Goal: Entertainment & Leisure: Consume media (video, audio)

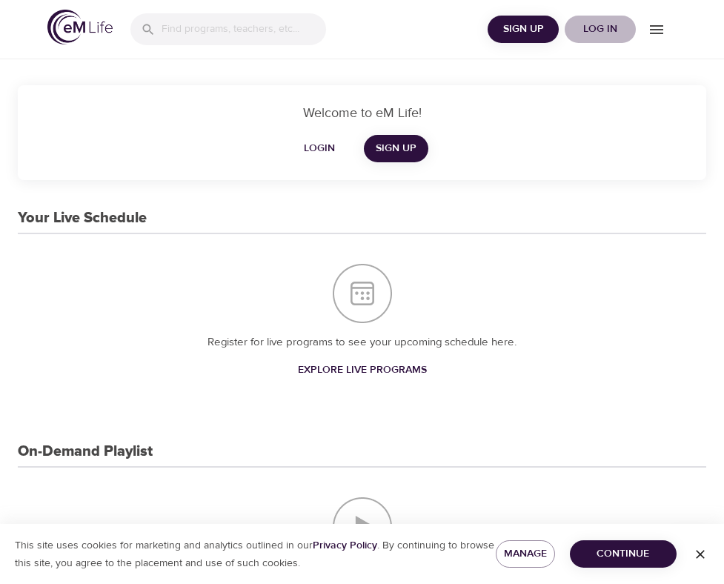
click at [610, 27] on span "Log in" at bounding box center [599, 29] width 59 height 19
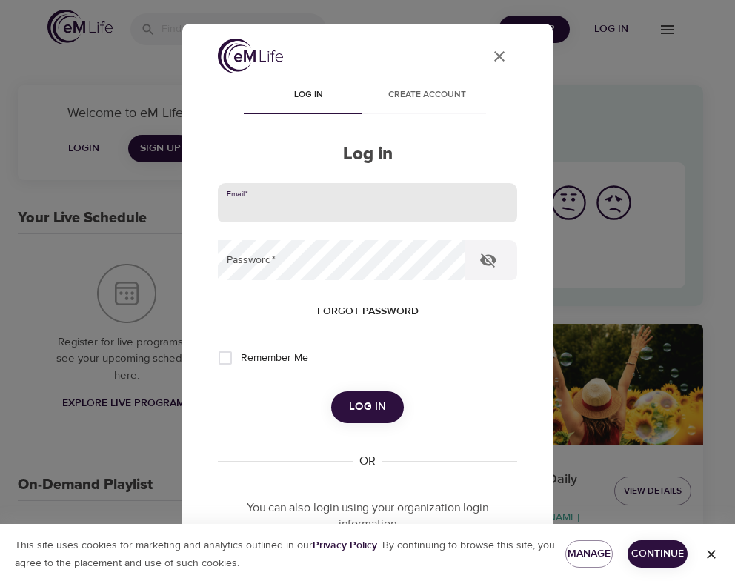
click at [265, 209] on input "email" at bounding box center [367, 203] width 299 height 40
type input "[EMAIL_ADDRESS][DOMAIN_NAME]"
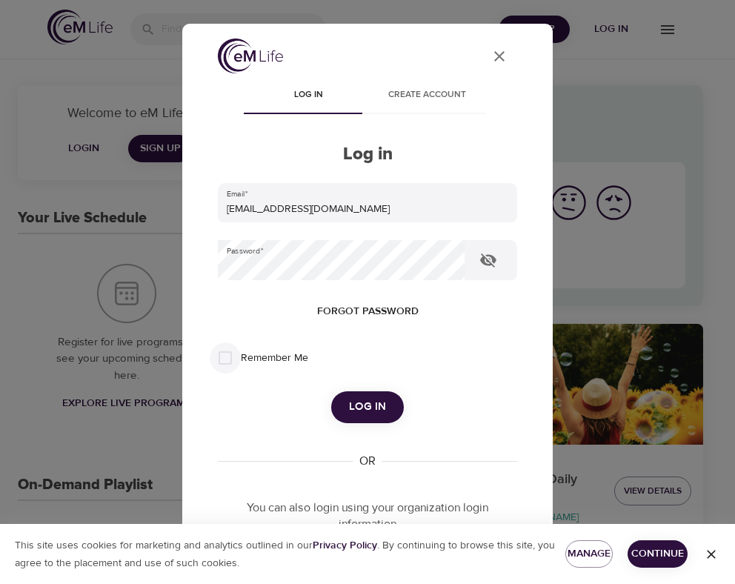
click at [228, 354] on input "Remember Me" at bounding box center [225, 357] width 31 height 31
checkbox input "true"
click at [362, 402] on span "Log in" at bounding box center [367, 406] width 37 height 19
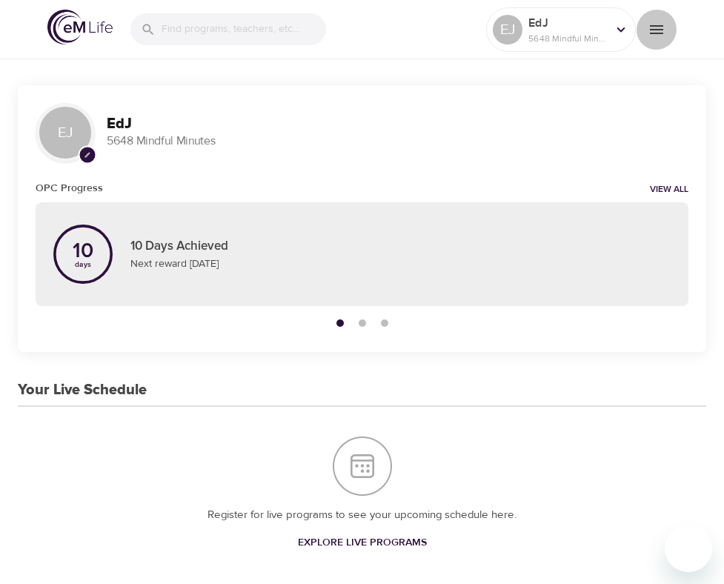
click at [657, 36] on icon "menu" at bounding box center [657, 30] width 18 height 18
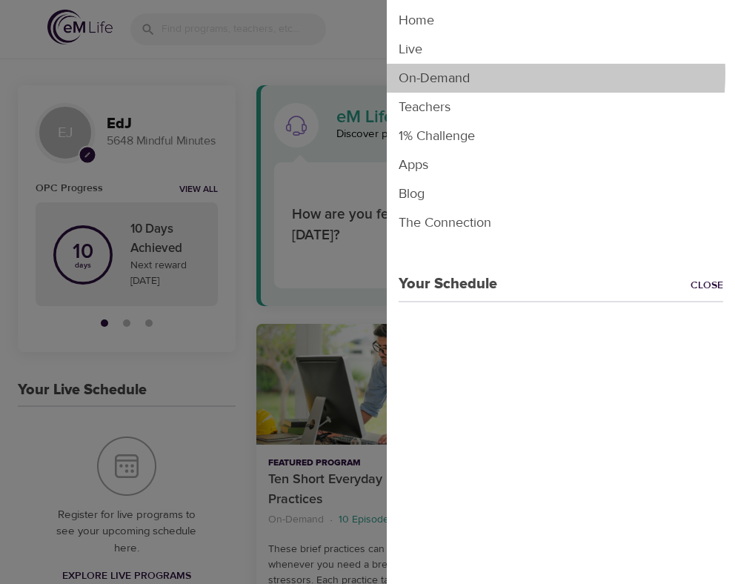
click at [474, 73] on li "On-Demand" at bounding box center [561, 78] width 348 height 29
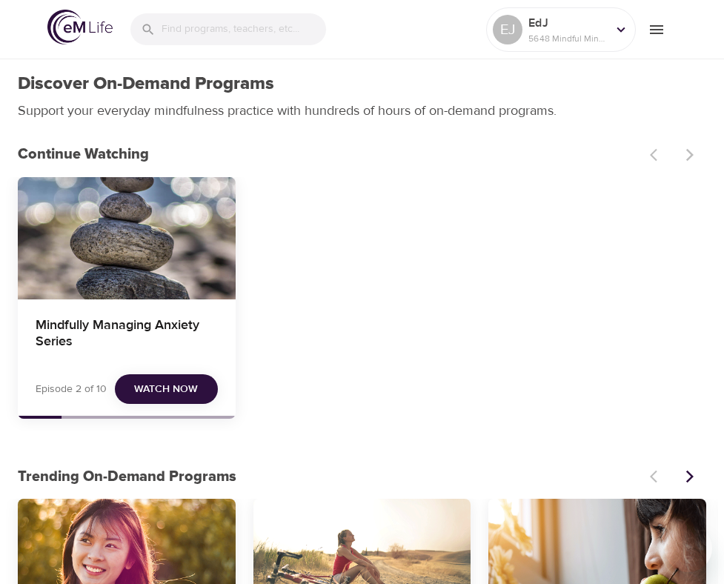
click at [159, 391] on span "Watch Now" at bounding box center [166, 389] width 64 height 19
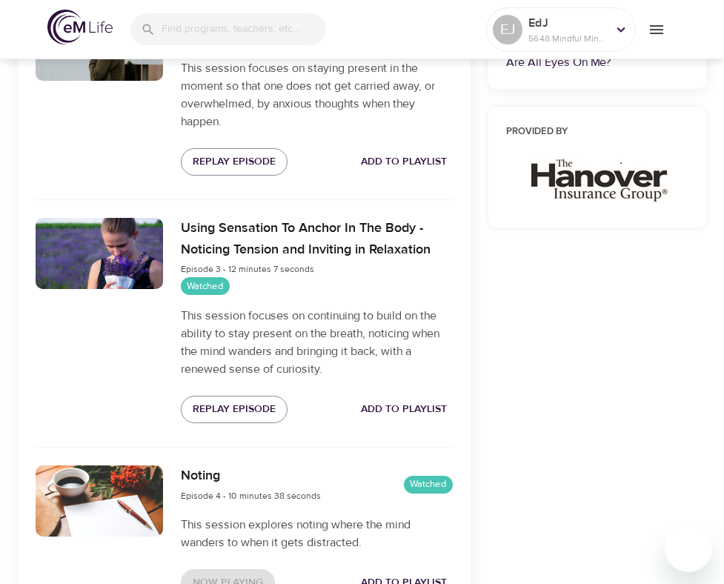
scroll to position [761, 0]
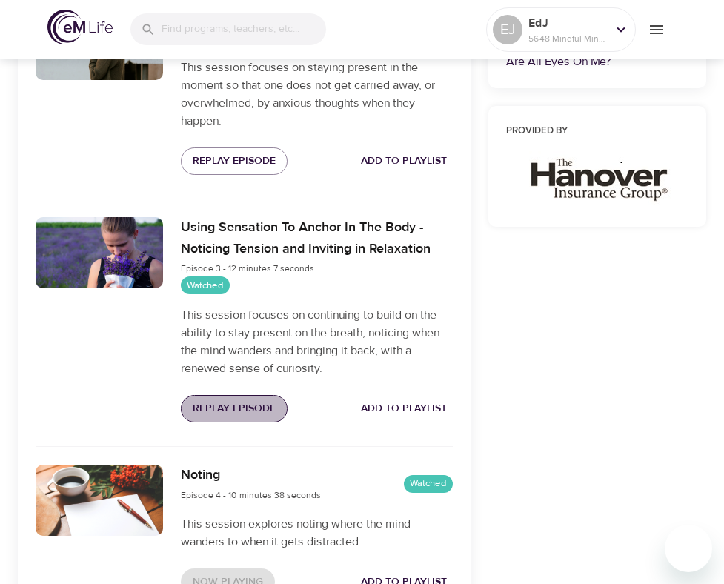
click at [213, 410] on span "Replay Episode" at bounding box center [234, 408] width 83 height 19
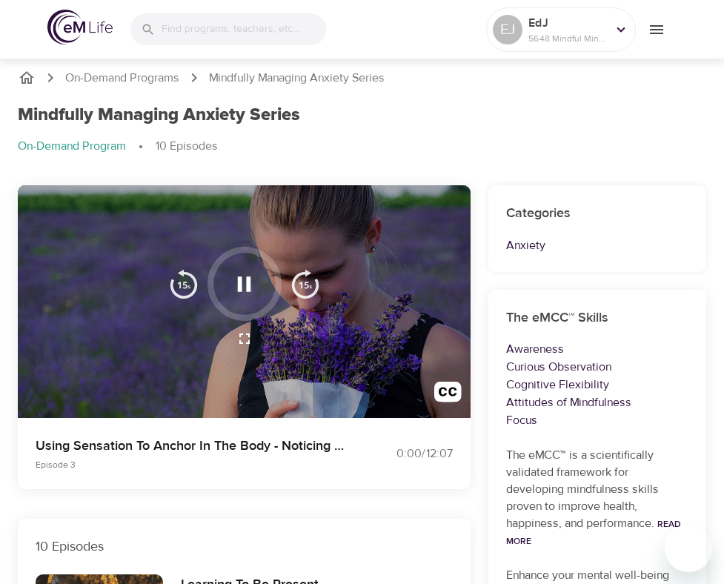
scroll to position [0, 0]
